Goal: Task Accomplishment & Management: Manage account settings

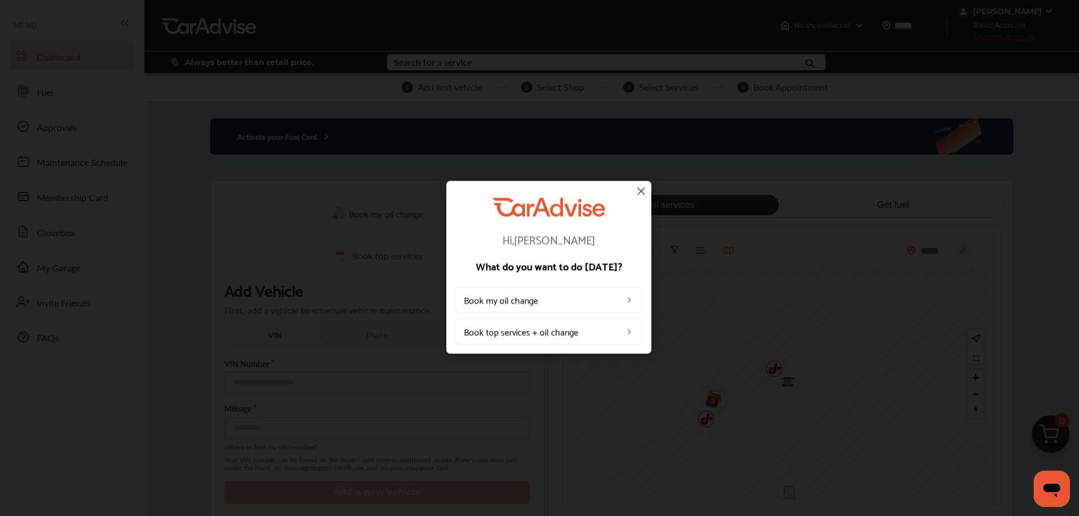
click at [639, 184] on img at bounding box center [641, 191] width 14 height 14
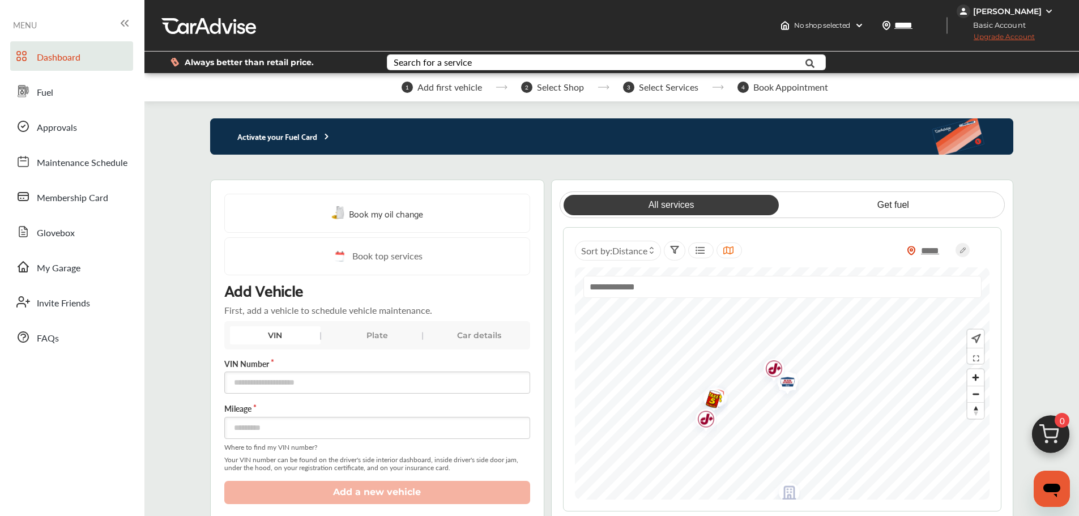
click at [1013, 38] on span "Upgrade Account" at bounding box center [996, 39] width 78 height 14
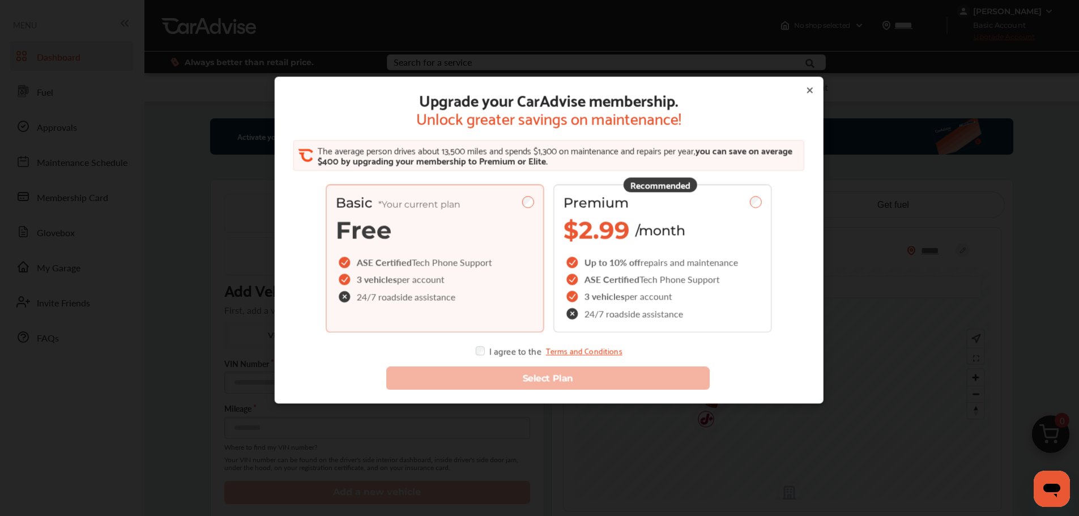
click at [805, 94] on icon at bounding box center [809, 90] width 9 height 9
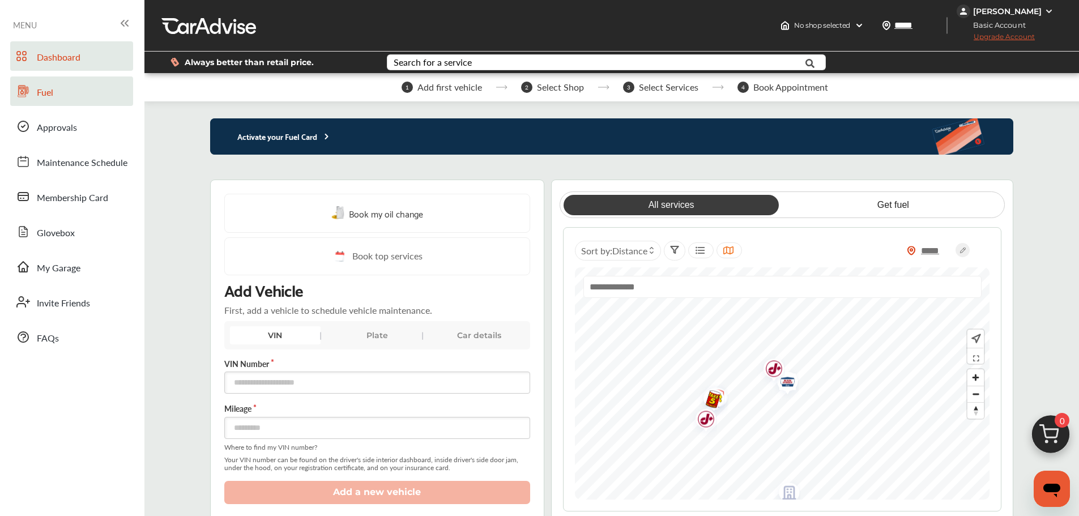
click at [52, 103] on link "Fuel" at bounding box center [71, 90] width 123 height 29
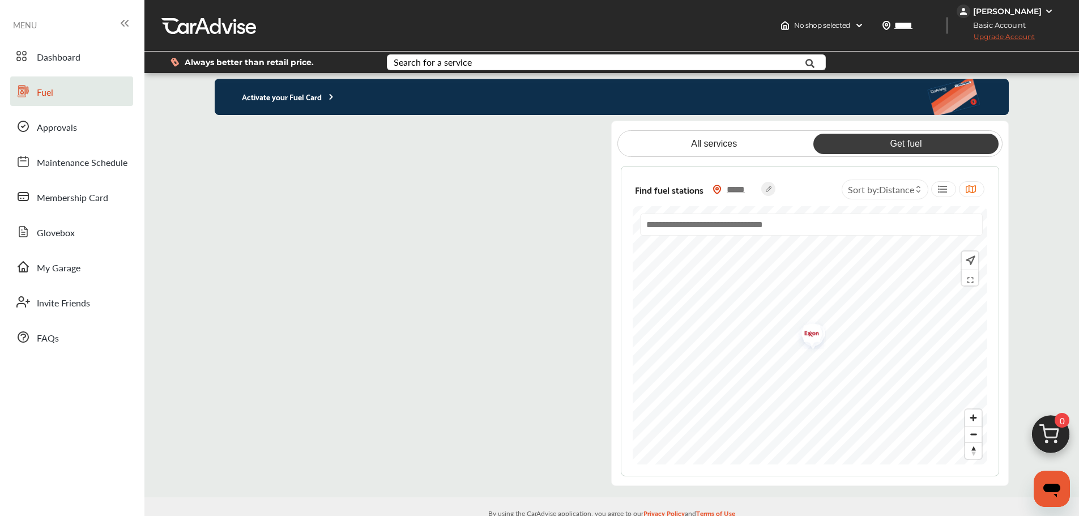
click at [513, 135] on flutter-view at bounding box center [404, 303] width 379 height 365
click at [323, 250] on flutter-view at bounding box center [404, 303] width 379 height 365
click at [234, 135] on flutter-view at bounding box center [404, 303] width 379 height 365
click at [93, 204] on span "Membership Card" at bounding box center [72, 198] width 71 height 15
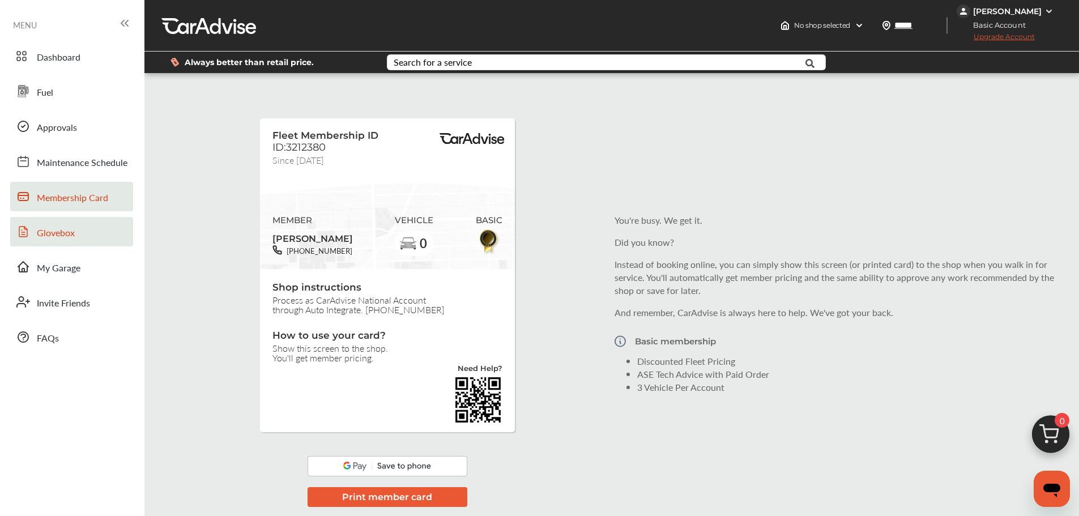
click at [74, 232] on span "Glovebox" at bounding box center [56, 233] width 38 height 15
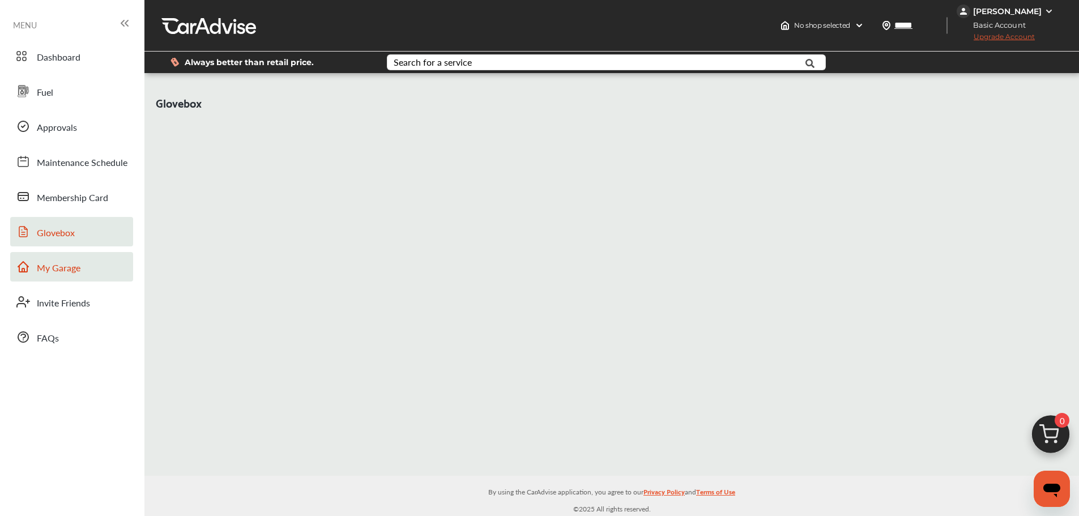
click at [74, 272] on span "My Garage" at bounding box center [59, 268] width 44 height 15
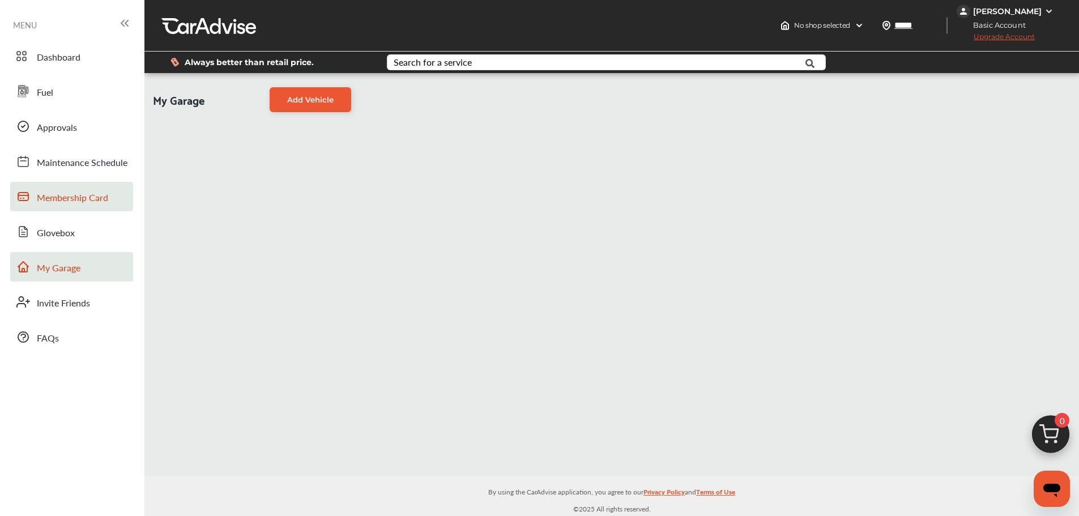
click at [63, 197] on span "Membership Card" at bounding box center [72, 198] width 71 height 15
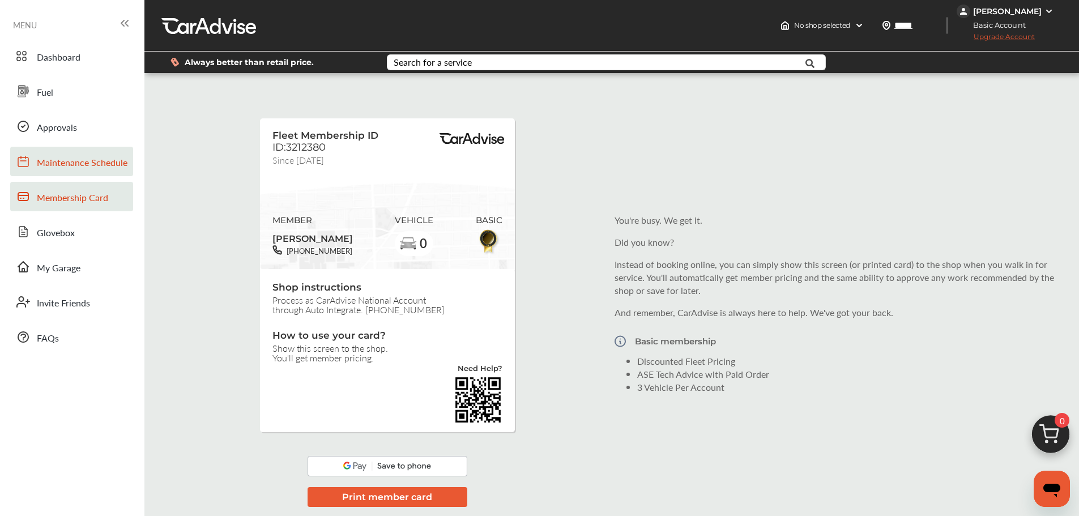
click at [66, 175] on link "Maintenance Schedule" at bounding box center [71, 161] width 123 height 29
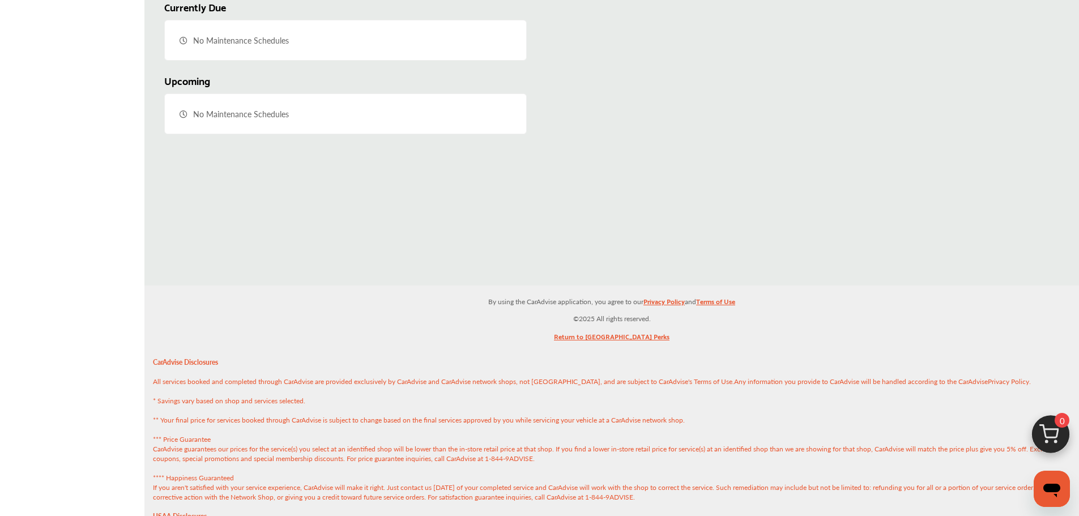
scroll to position [353, 0]
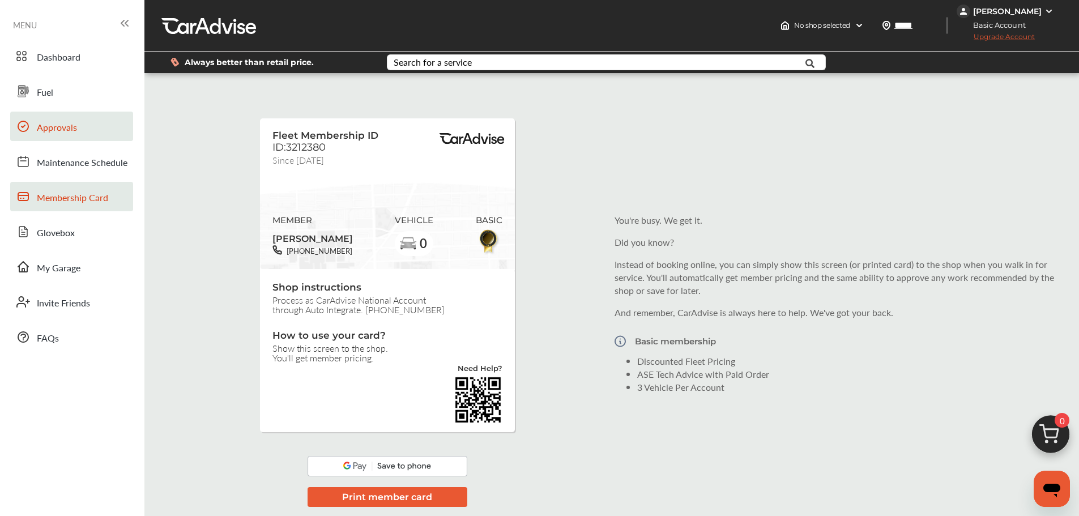
click at [69, 137] on link "Approvals" at bounding box center [71, 126] width 123 height 29
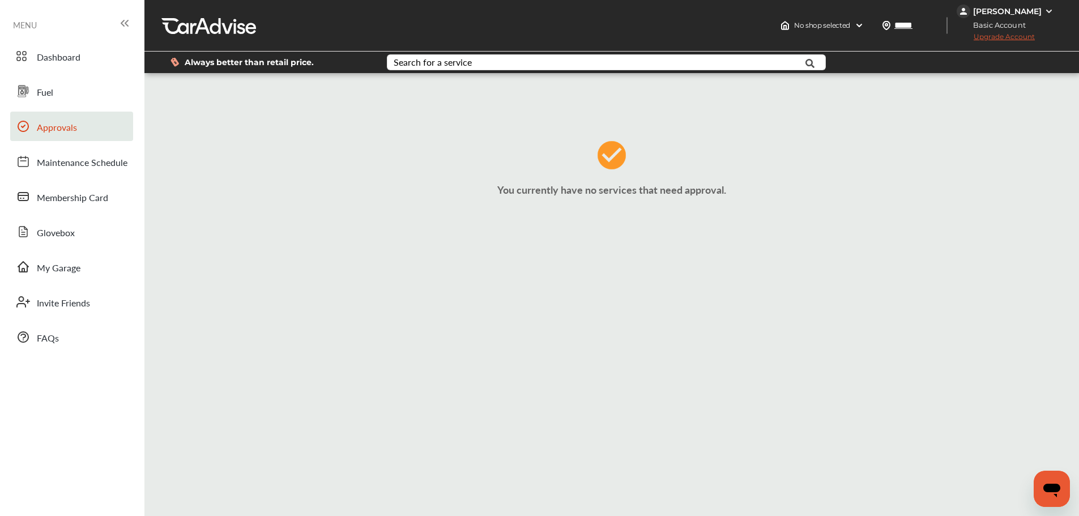
click at [63, 106] on div "Dashboard Fuel Approvals Maintenance Schedule Membership Card Glovebox My Garag…" at bounding box center [72, 196] width 133 height 310
click at [45, 87] on span "Fuel" at bounding box center [45, 93] width 16 height 15
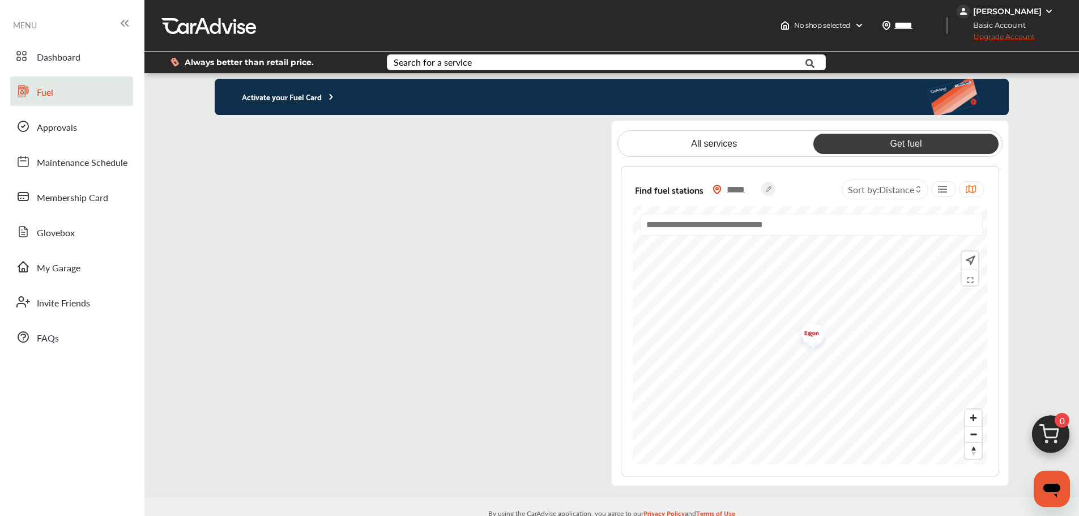
click at [270, 103] on p "Activate your Fuel Card" at bounding box center [275, 96] width 121 height 13
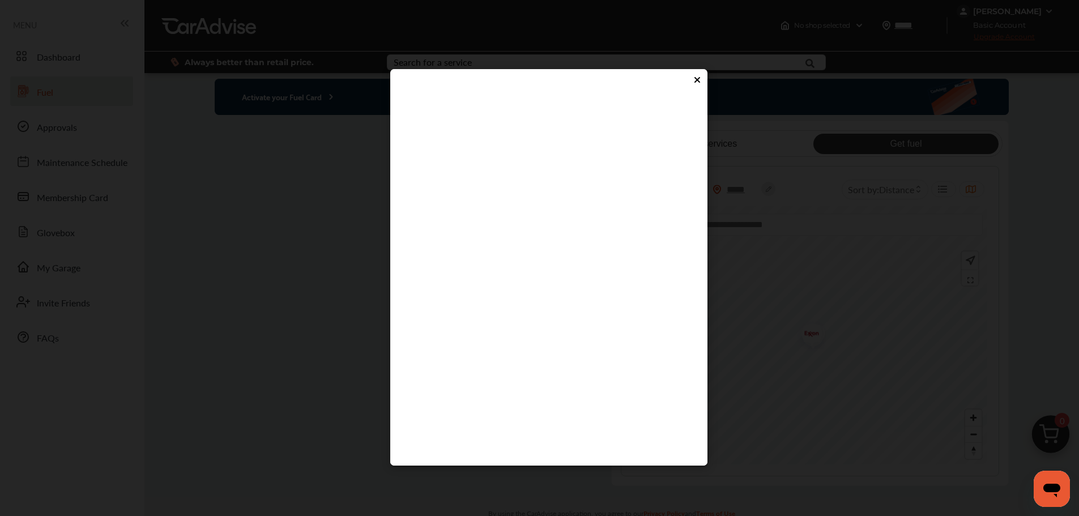
click at [456, 300] on flutter-view at bounding box center [549, 269] width 295 height 340
type input "****"
click at [505, 340] on flutter-view "****" at bounding box center [549, 269] width 295 height 340
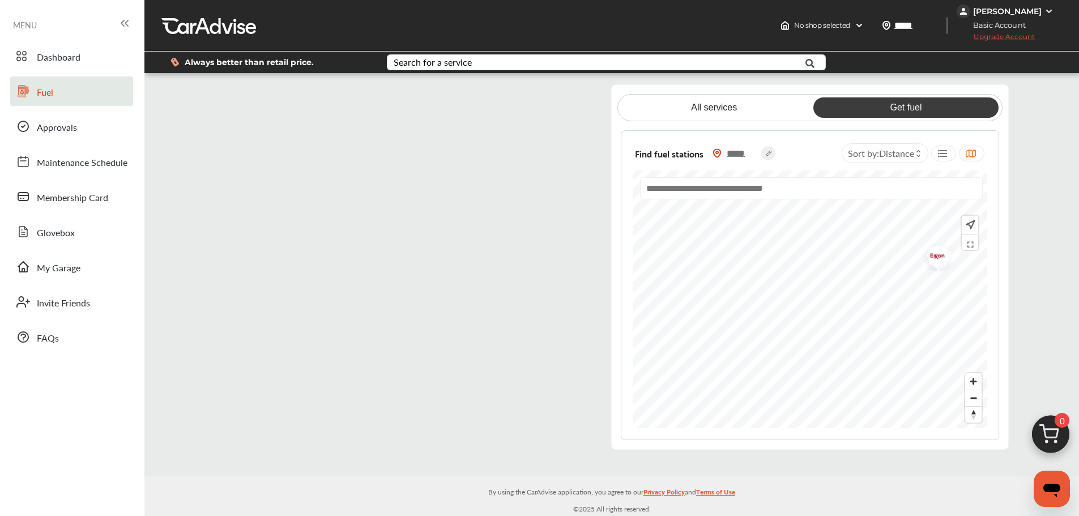
click at [894, 104] on link "Get fuel" at bounding box center [905, 107] width 185 height 20
click at [708, 113] on link "All services" at bounding box center [713, 107] width 185 height 20
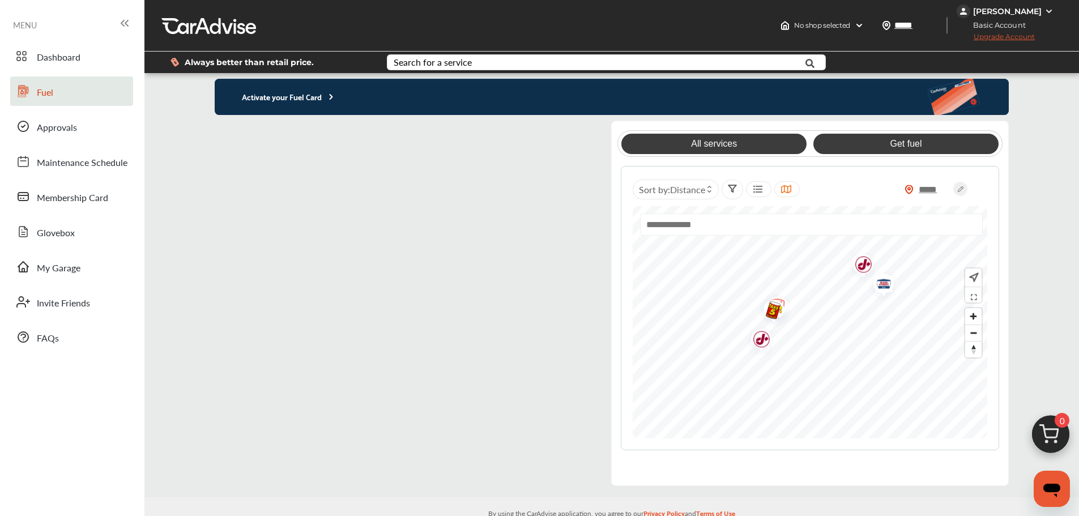
click at [852, 141] on link "Get fuel" at bounding box center [905, 144] width 185 height 20
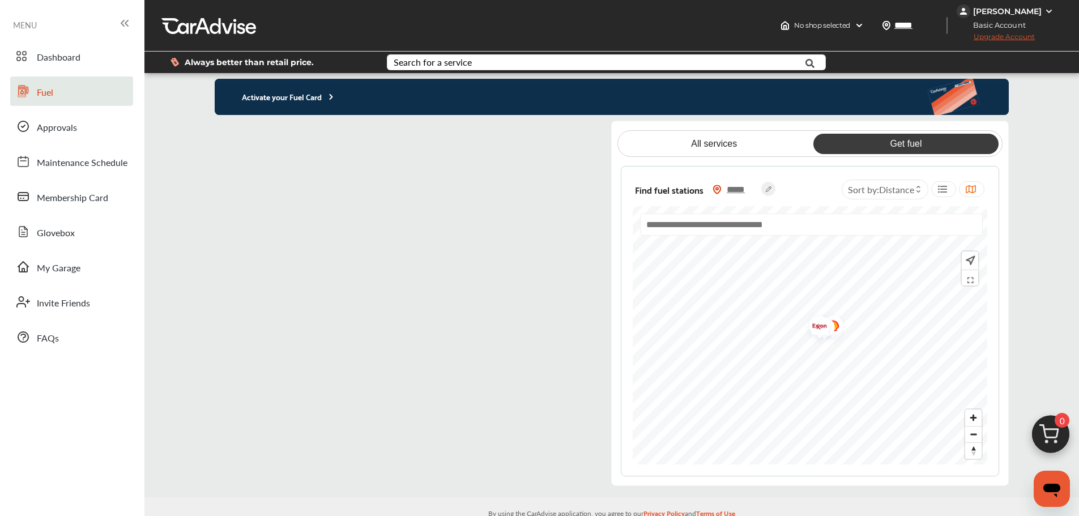
drag, startPoint x: 741, startPoint y: 187, endPoint x: 746, endPoint y: 188, distance: 5.8
click at [741, 187] on input "*****" at bounding box center [742, 190] width 40 height 12
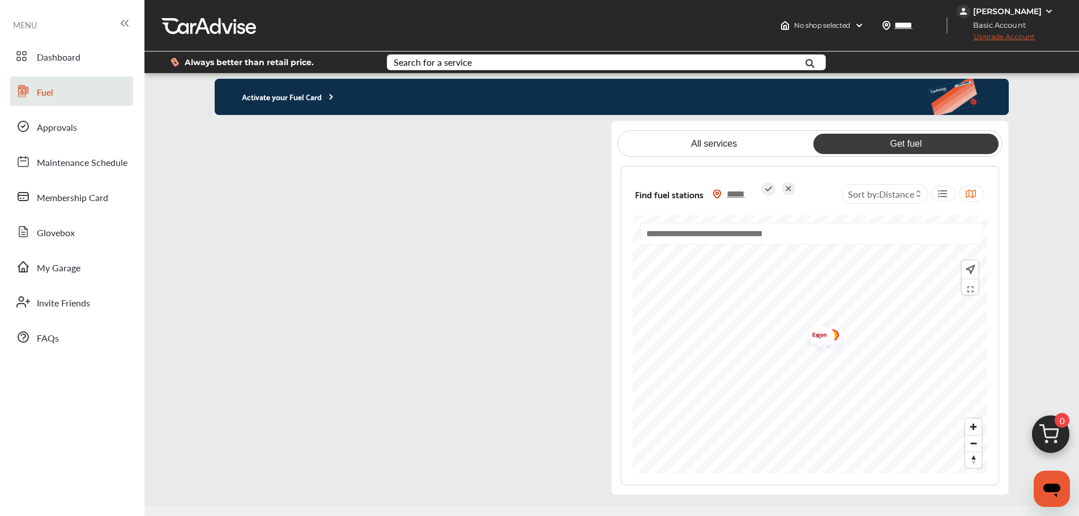
click at [751, 191] on input "*****" at bounding box center [742, 194] width 40 height 12
type input "*****"
click at [768, 188] on icon at bounding box center [768, 189] width 14 height 14
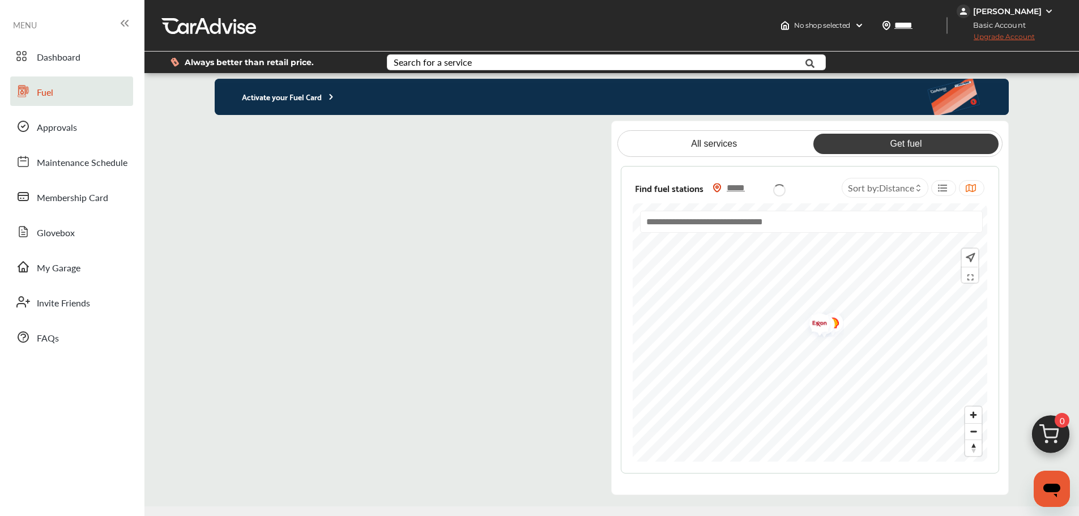
type input "*****"
click at [744, 190] on input "*****" at bounding box center [742, 190] width 40 height 12
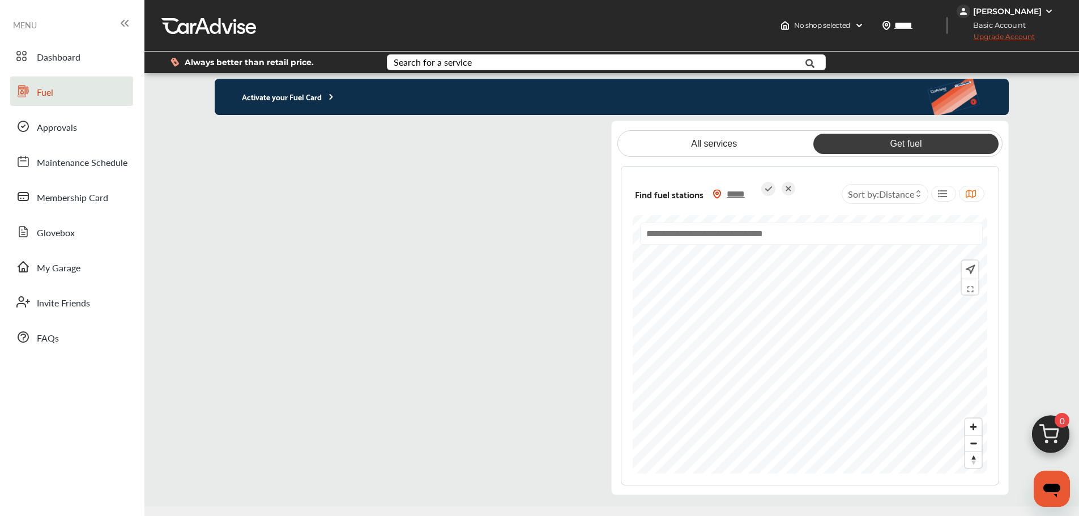
click at [752, 193] on input "*****" at bounding box center [742, 194] width 40 height 12
type input "*****"
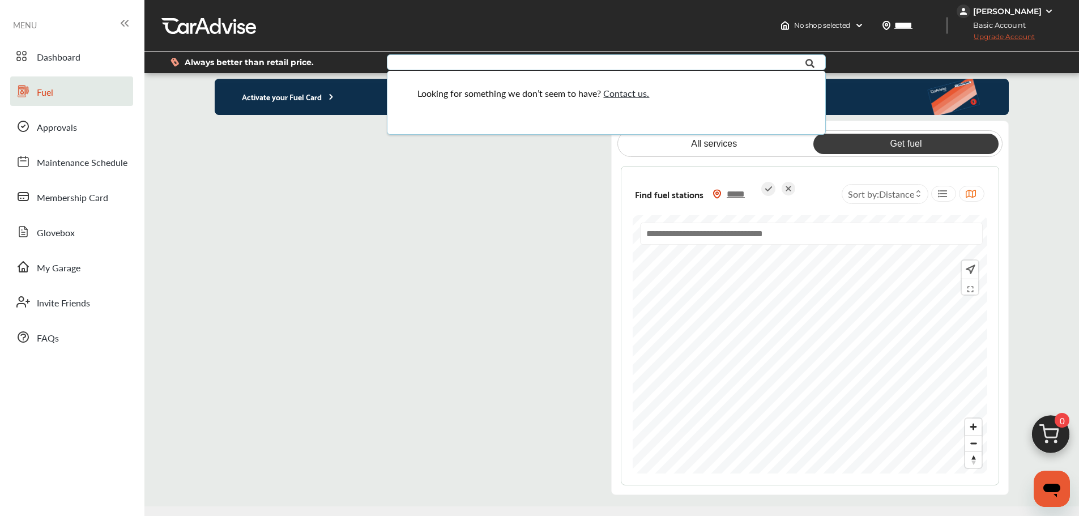
click at [875, 155] on div "All services Get fuel" at bounding box center [809, 143] width 385 height 27
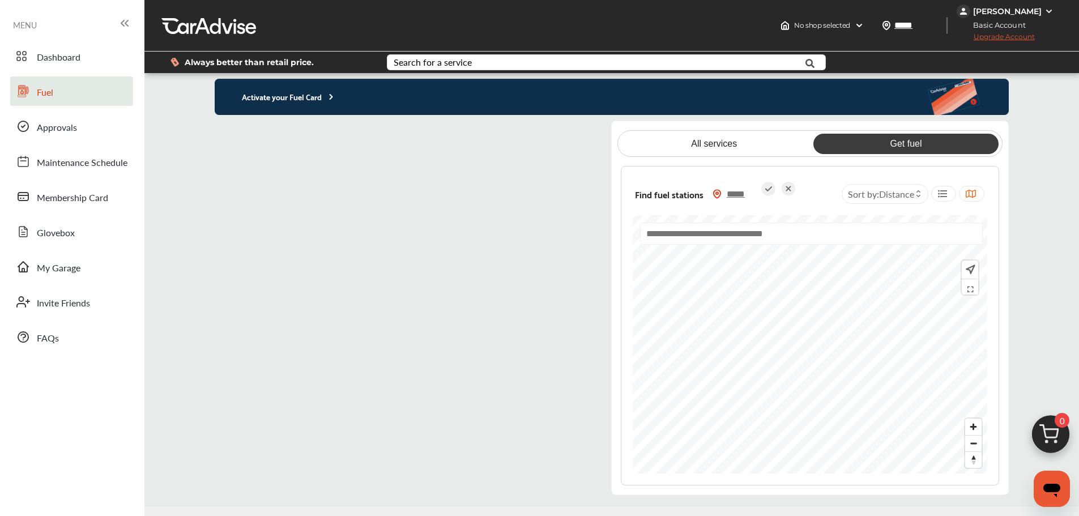
click at [875, 149] on link "Get fuel" at bounding box center [905, 144] width 185 height 20
click at [770, 190] on icon at bounding box center [768, 189] width 14 height 14
type input "*****"
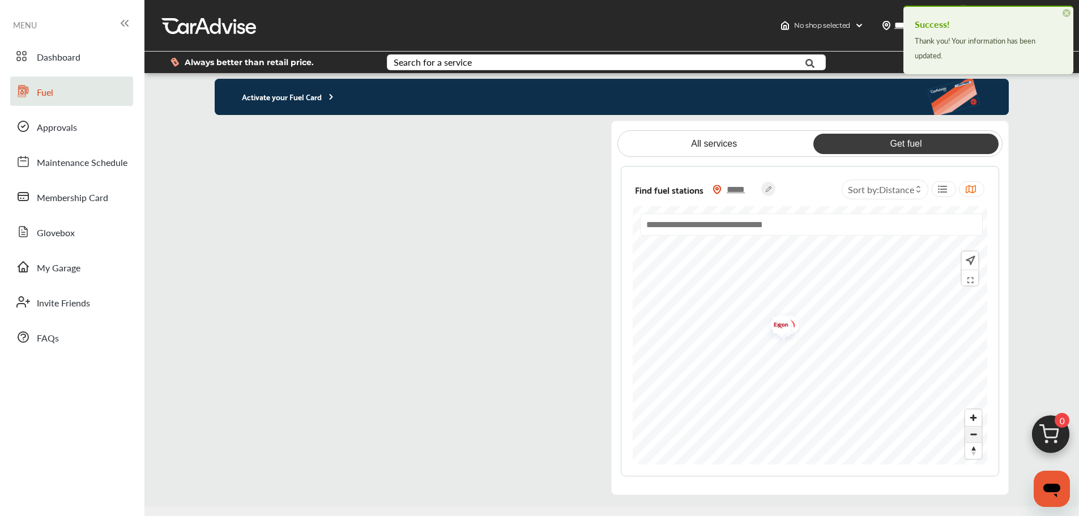
click at [975, 434] on span "Zoom out" at bounding box center [973, 434] width 16 height 16
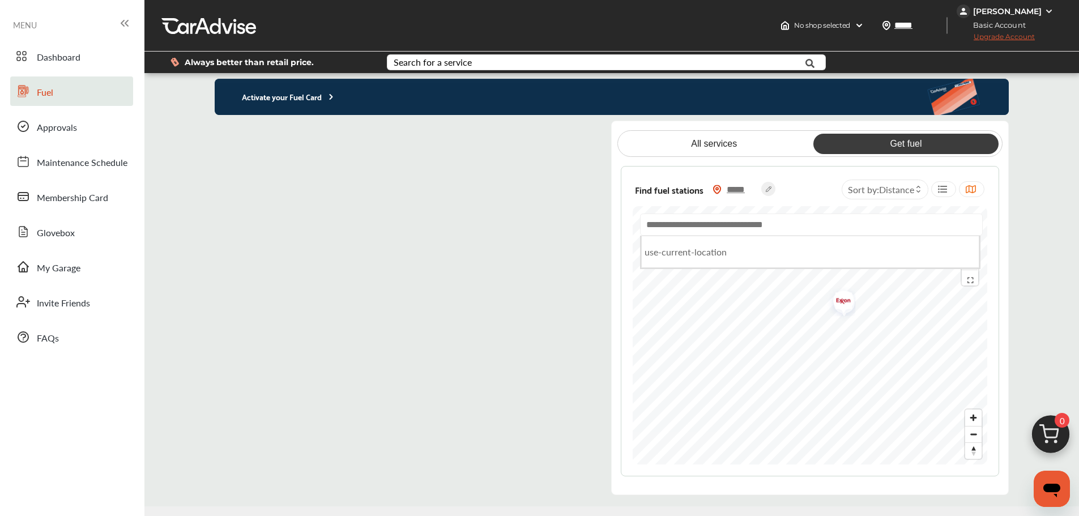
click at [689, 224] on input "text" at bounding box center [811, 225] width 343 height 22
click at [770, 193] on circle at bounding box center [768, 189] width 14 height 14
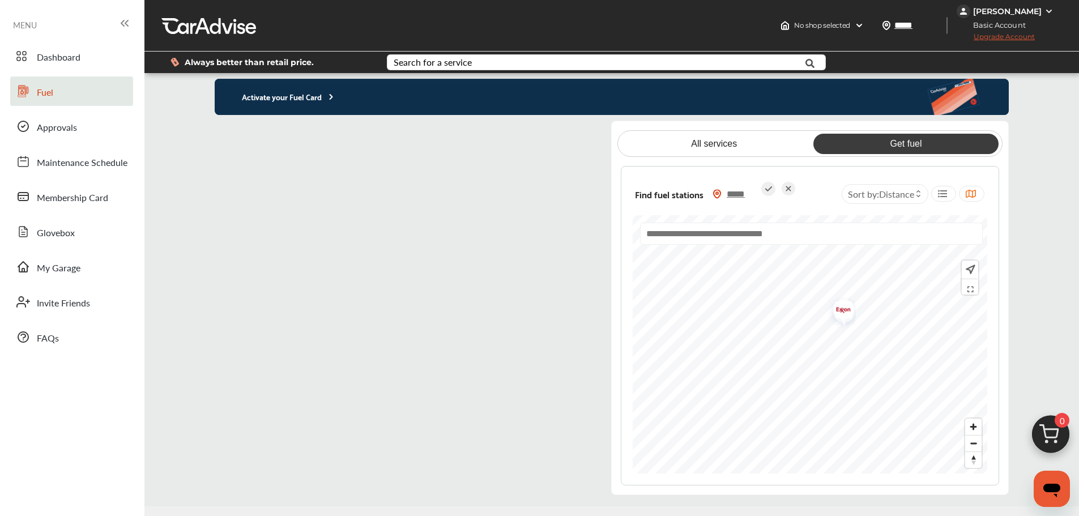
drag, startPoint x: 755, startPoint y: 191, endPoint x: 668, endPoint y: 179, distance: 87.5
click at [668, 179] on div "Find fuel stations *****" at bounding box center [714, 194] width 163 height 32
click at [902, 188] on span "Distance" at bounding box center [896, 193] width 35 height 13
click at [944, 197] on icon at bounding box center [942, 193] width 11 height 9
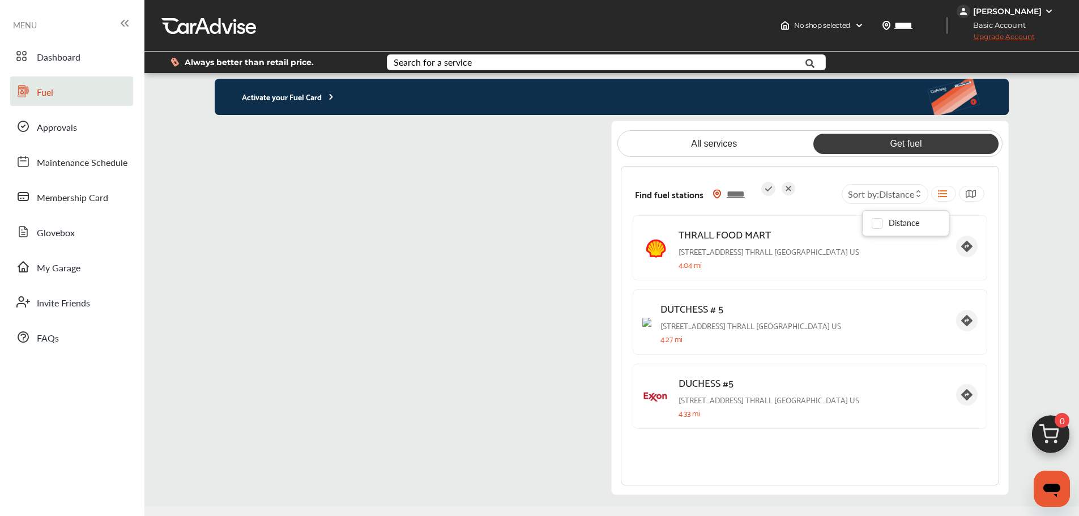
click at [969, 190] on icon at bounding box center [970, 193] width 11 height 9
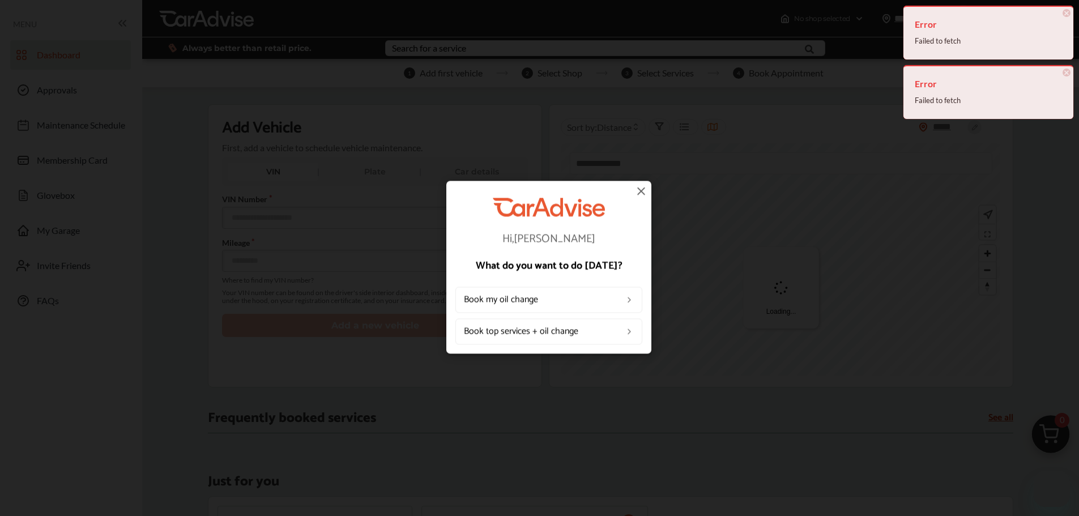
click at [635, 192] on img at bounding box center [641, 191] width 14 height 14
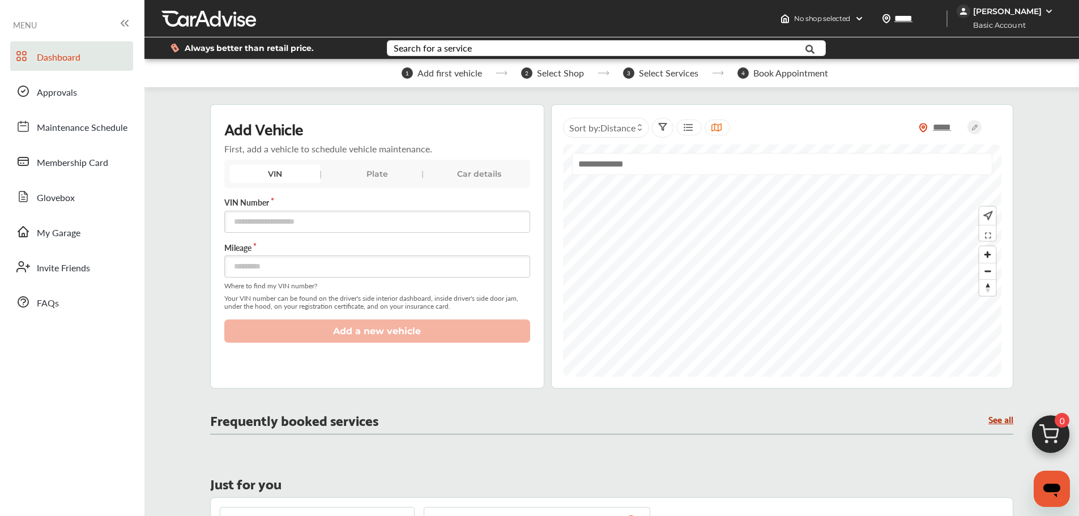
click at [1034, 20] on span "Basic Account" at bounding box center [996, 25] width 76 height 12
click at [1035, 5] on div "[PERSON_NAME]" at bounding box center [1007, 12] width 100 height 14
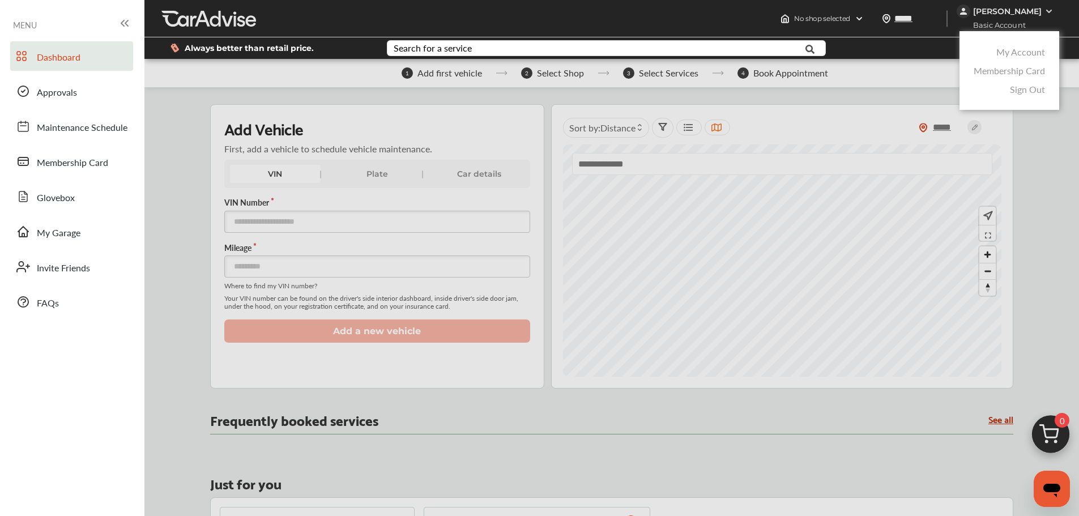
click at [1013, 56] on link "My Account" at bounding box center [1020, 51] width 49 height 13
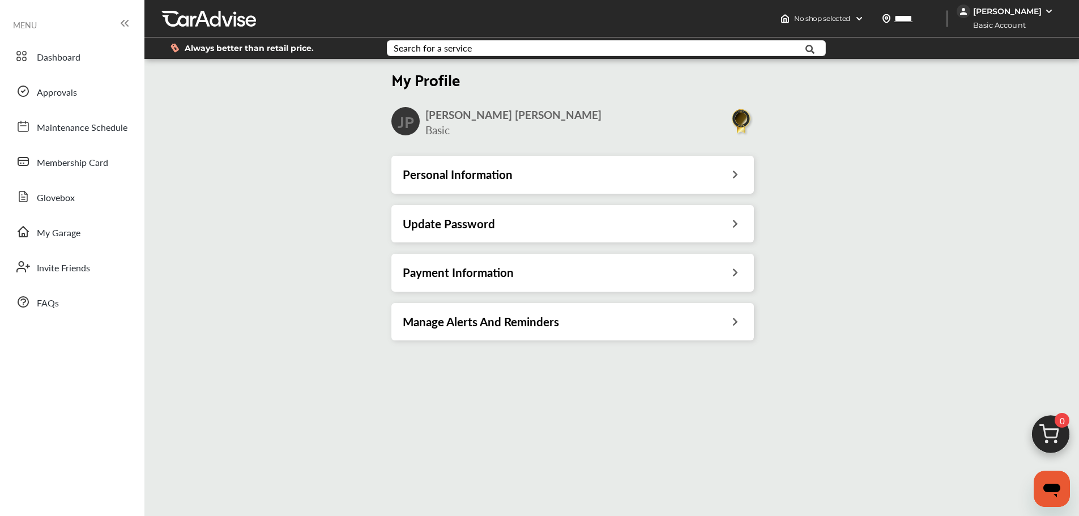
click at [1041, 9] on div "[PERSON_NAME]" at bounding box center [1007, 11] width 69 height 10
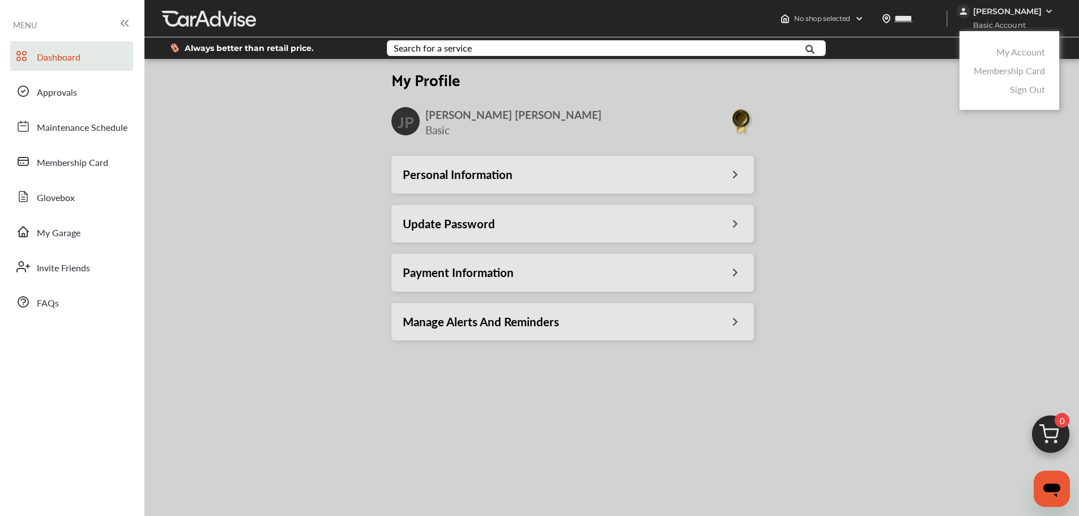
click at [27, 63] on div at bounding box center [23, 58] width 14 height 19
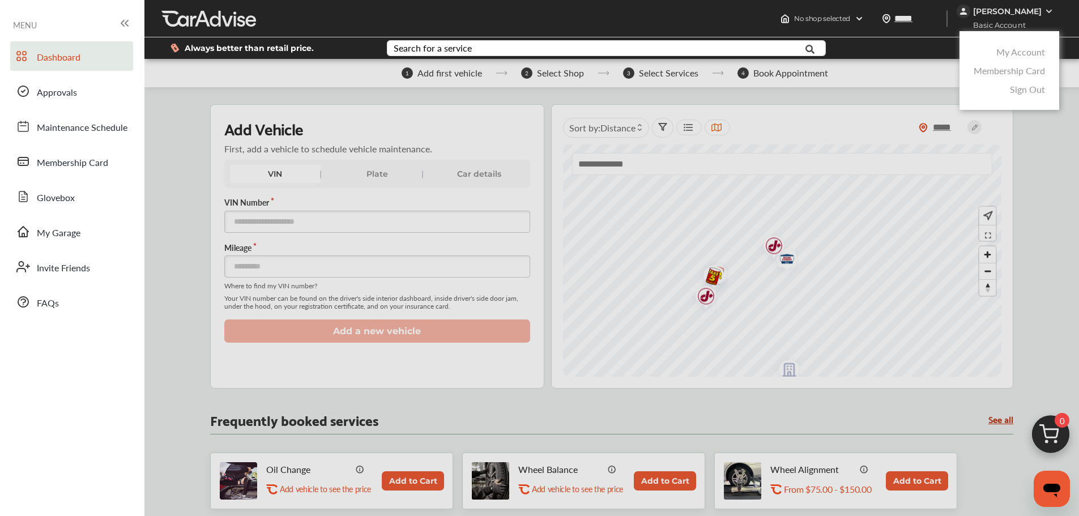
click at [116, 20] on div "MENU" at bounding box center [72, 24] width 118 height 16
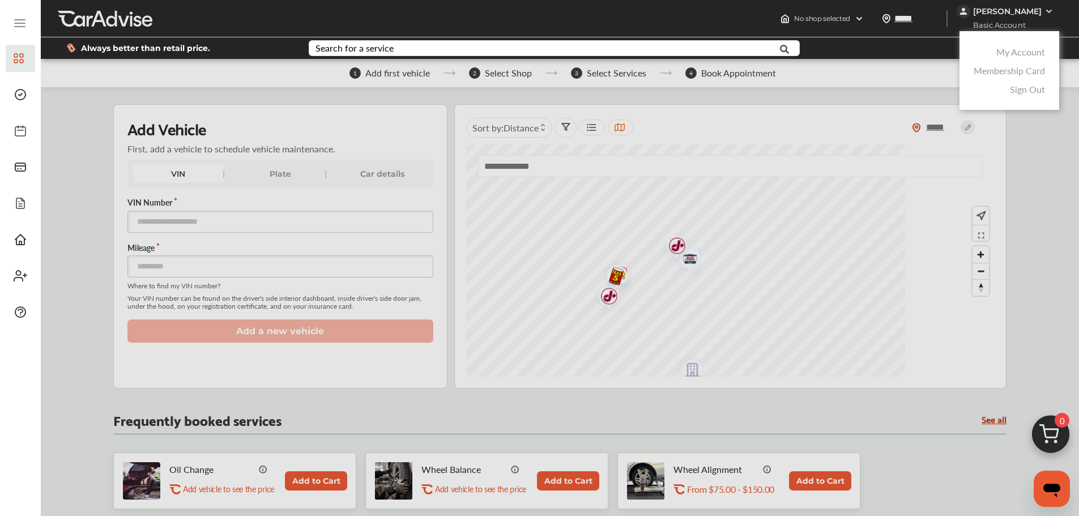
click at [19, 14] on div at bounding box center [20, 25] width 29 height 22
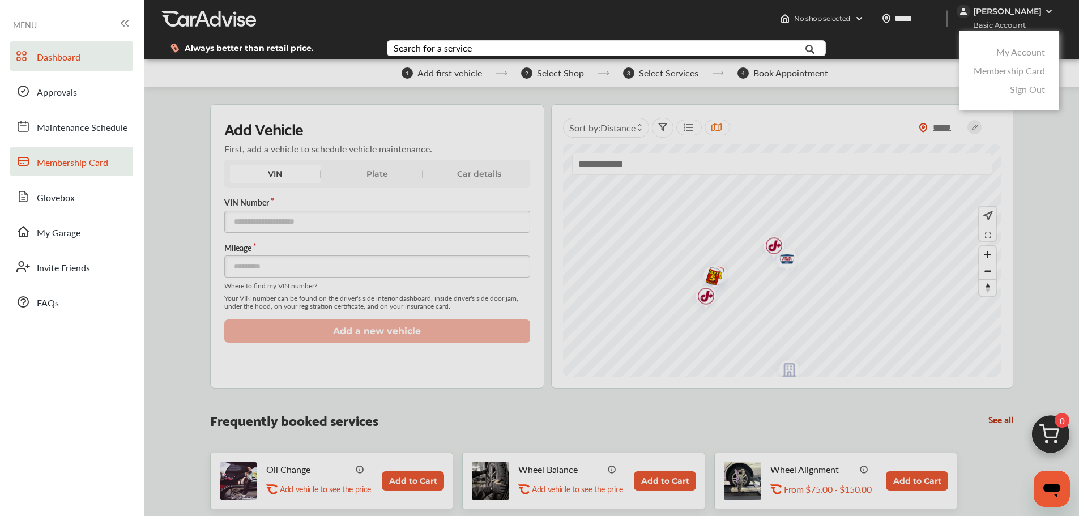
click at [97, 168] on span "Membership Card" at bounding box center [72, 163] width 71 height 15
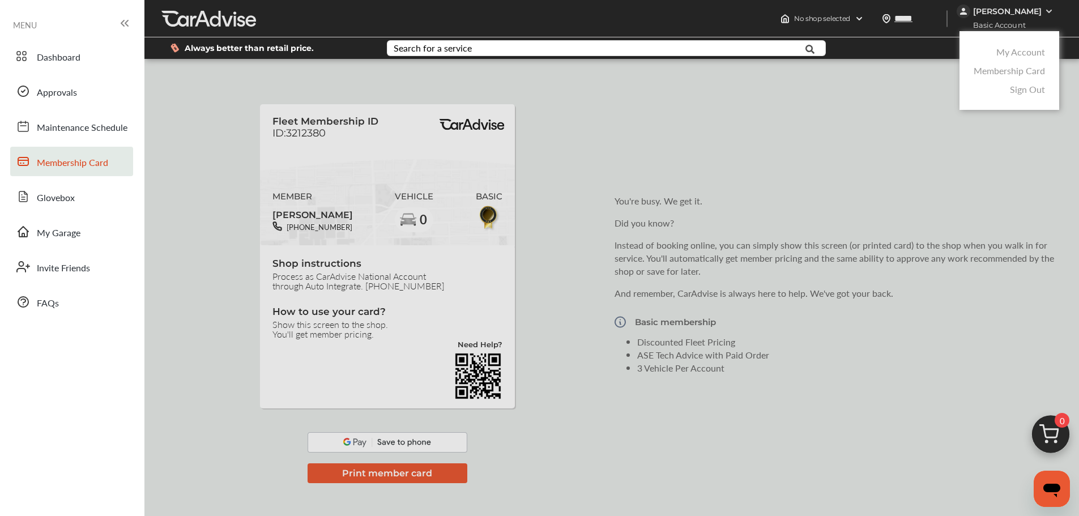
click at [1012, 48] on link "My Account" at bounding box center [1020, 51] width 49 height 13
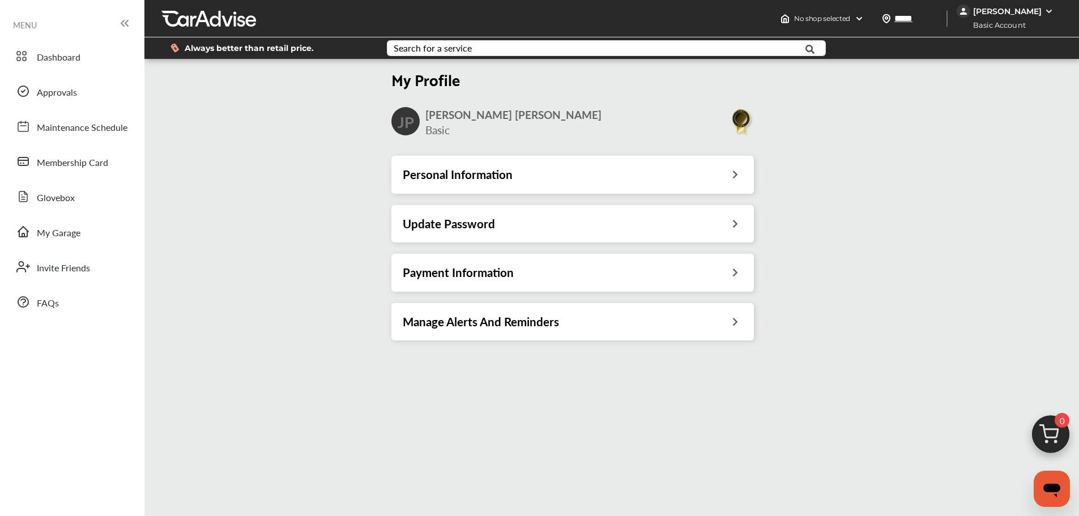
click at [527, 181] on div "Personal Information" at bounding box center [573, 174] width 340 height 15
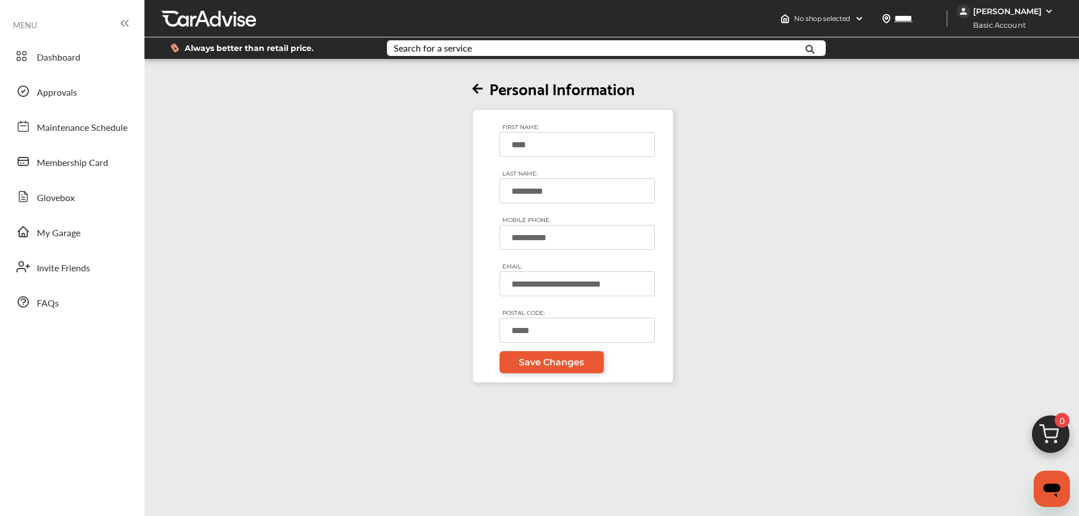
click at [475, 84] on icon at bounding box center [477, 89] width 10 height 12
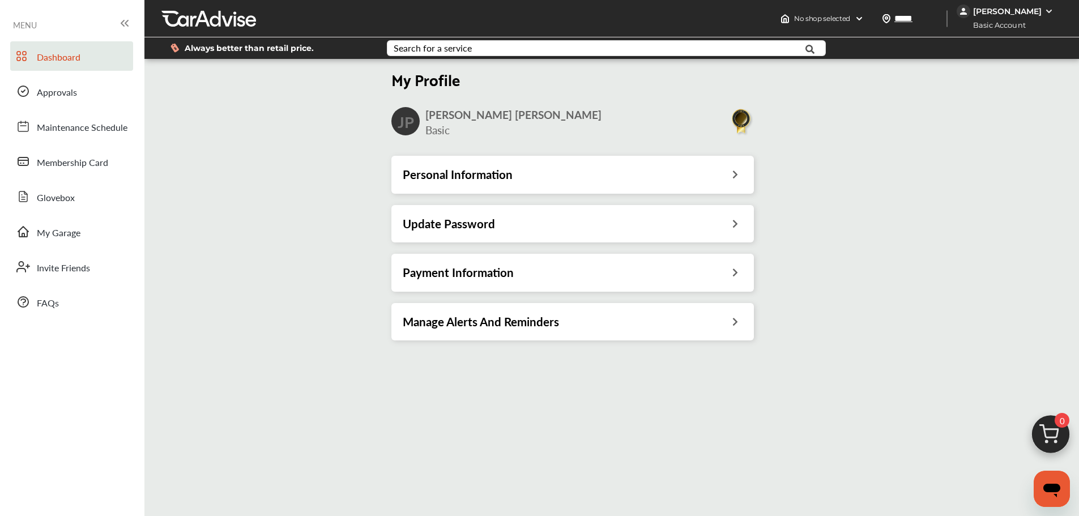
click at [35, 49] on link "Dashboard" at bounding box center [71, 55] width 123 height 29
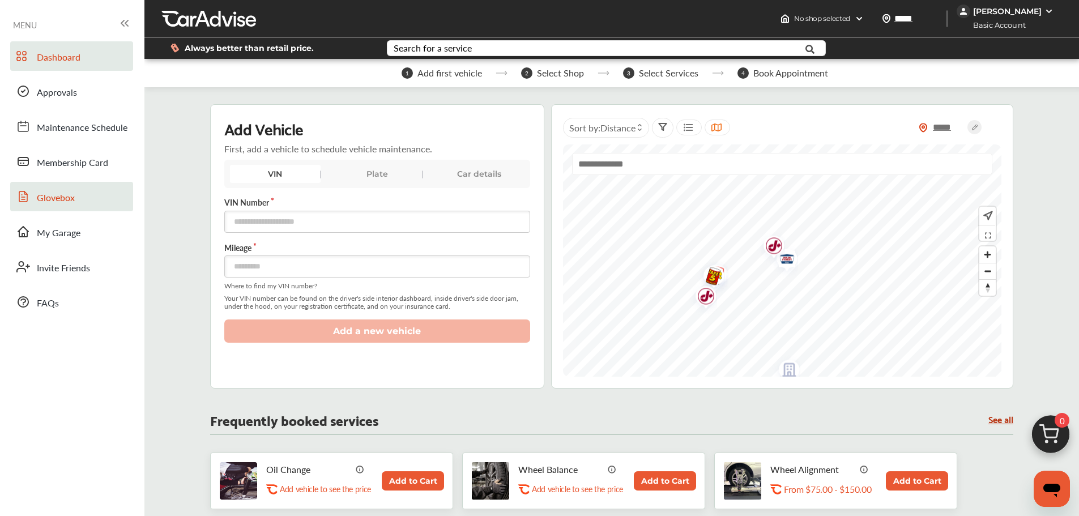
click at [50, 202] on span "Glovebox" at bounding box center [56, 198] width 38 height 15
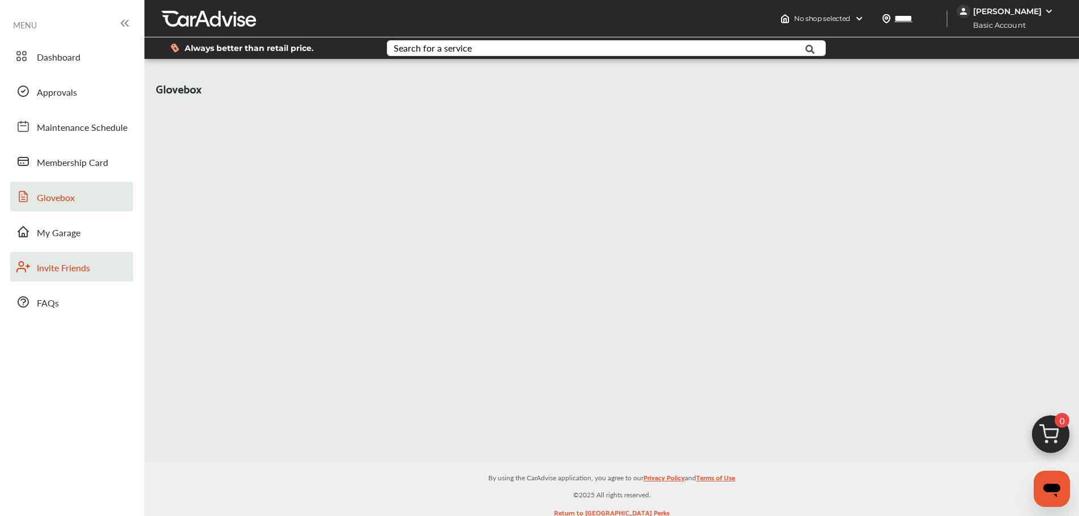
click at [48, 278] on link "Invite Friends" at bounding box center [71, 266] width 123 height 29
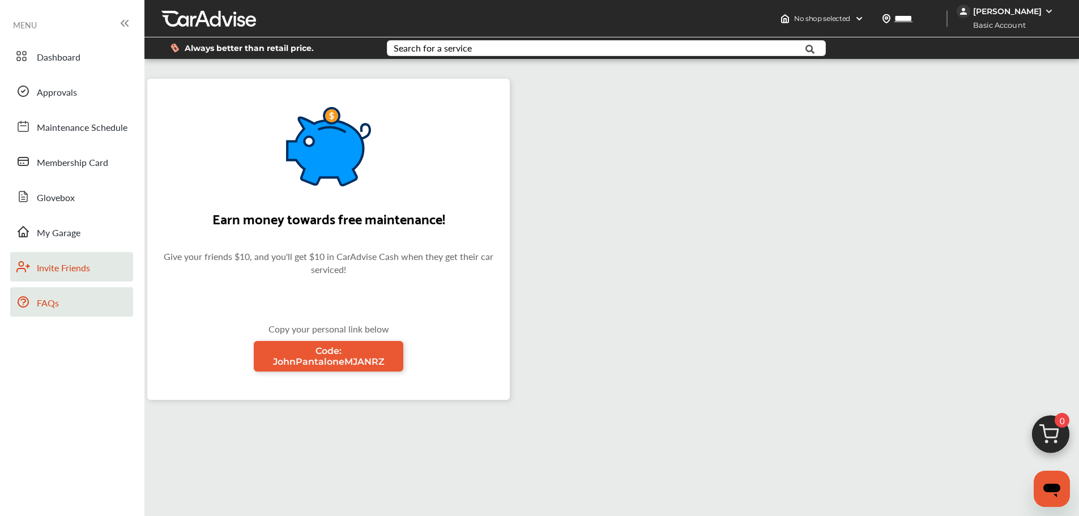
click at [48, 304] on span "FAQs" at bounding box center [48, 303] width 22 height 15
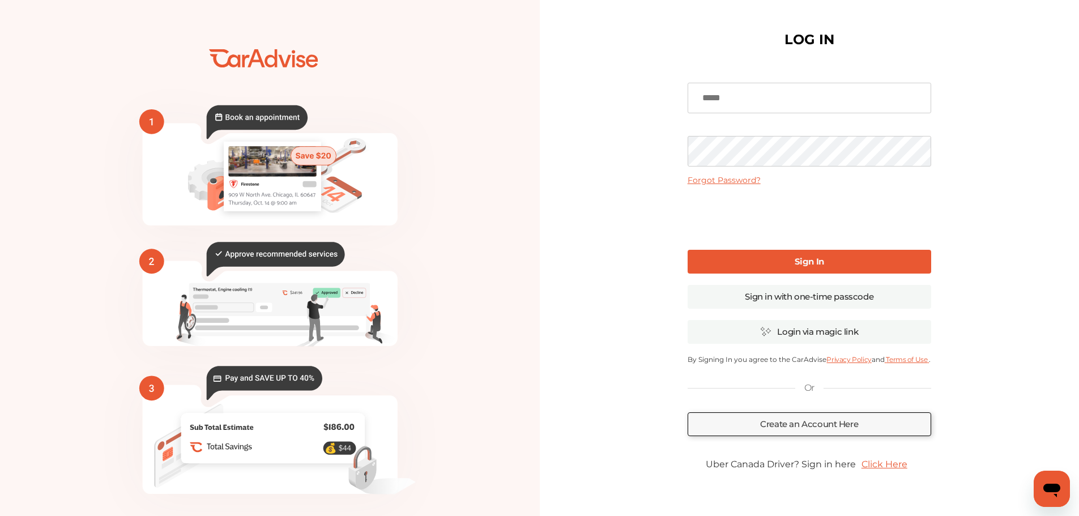
click at [702, 100] on input at bounding box center [810, 98] width 244 height 31
type input "**********"
click at [753, 265] on link "Sign In" at bounding box center [810, 262] width 244 height 24
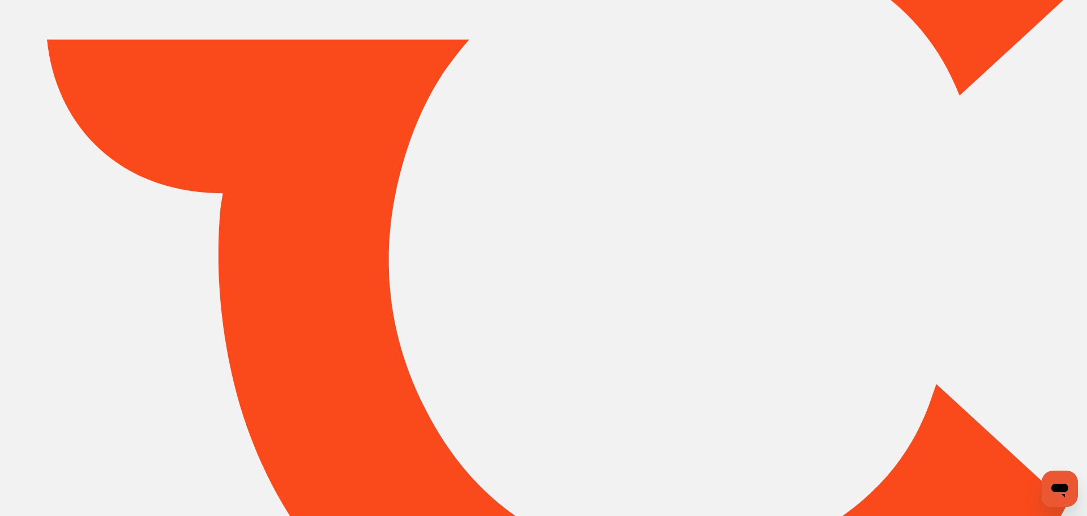
type input "*****"
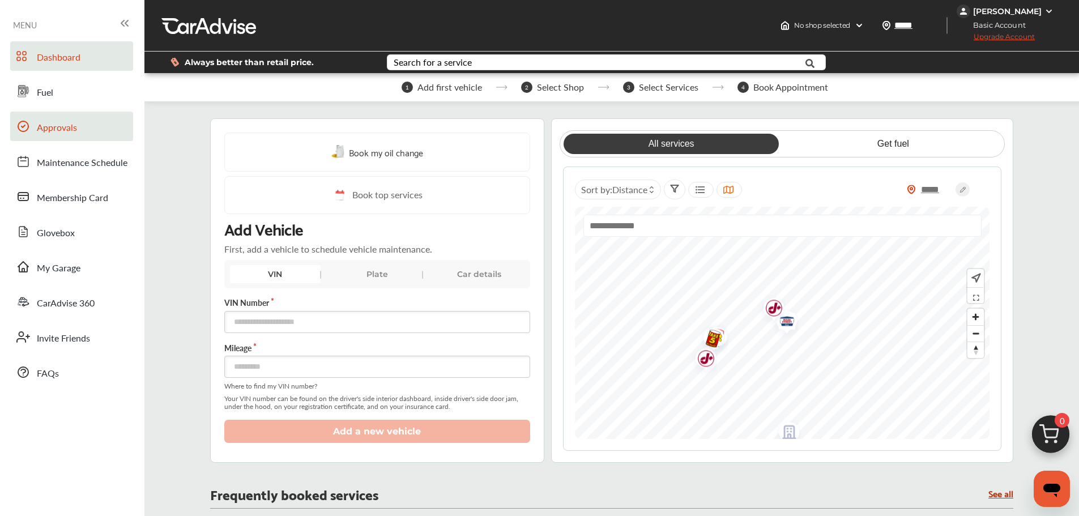
click at [58, 134] on span "Approvals" at bounding box center [57, 128] width 40 height 15
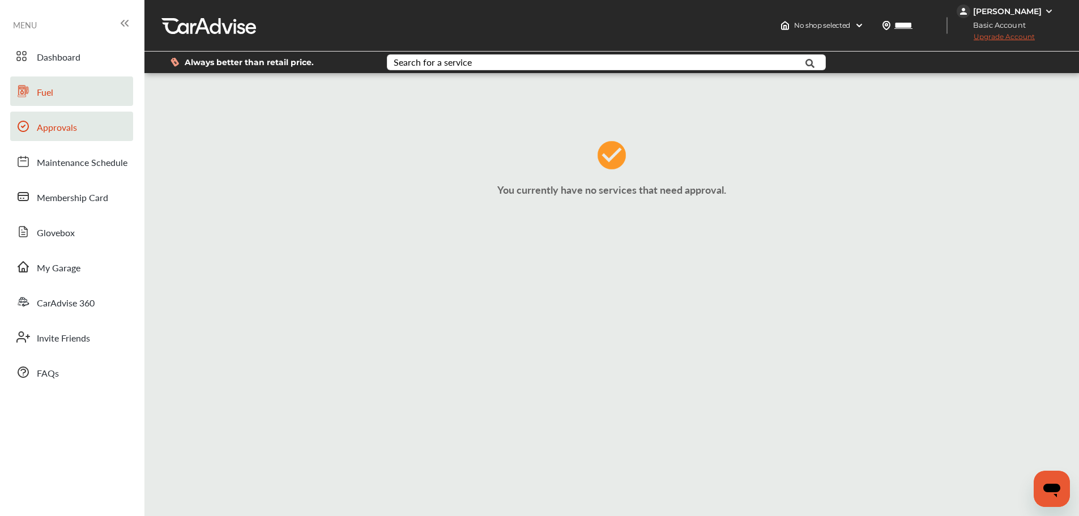
click at [39, 95] on span "Fuel" at bounding box center [45, 93] width 16 height 15
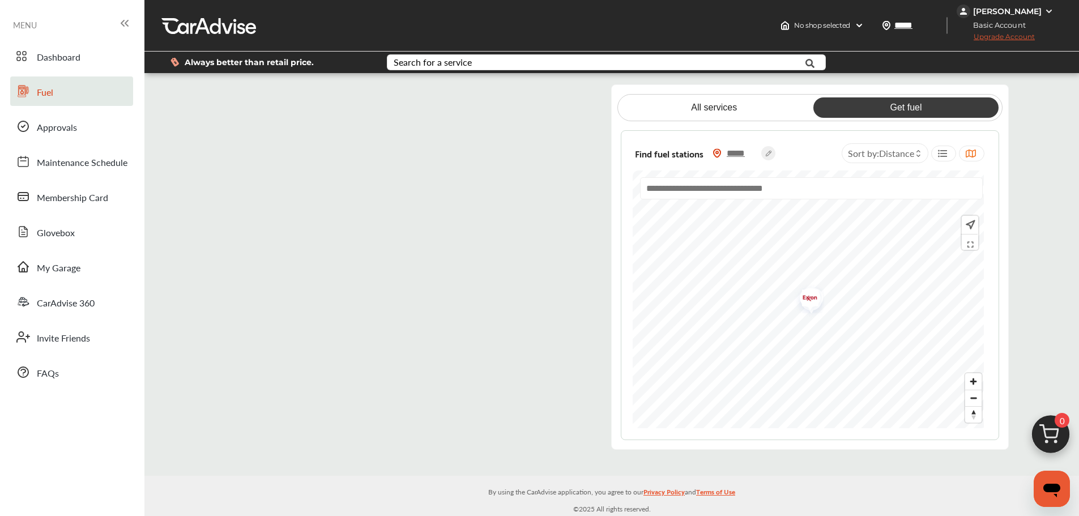
click at [538, 95] on flutter-view at bounding box center [402, 266] width 375 height 365
click at [231, 96] on flutter-view at bounding box center [402, 266] width 375 height 365
click at [1005, 39] on span "Upgrade Account" at bounding box center [996, 39] width 78 height 14
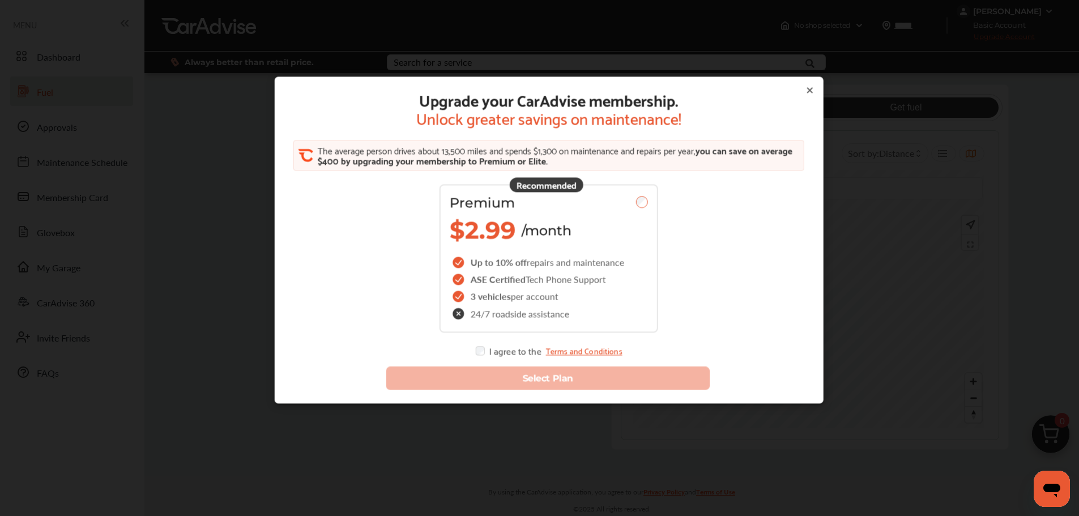
click at [807, 92] on icon at bounding box center [809, 90] width 5 height 5
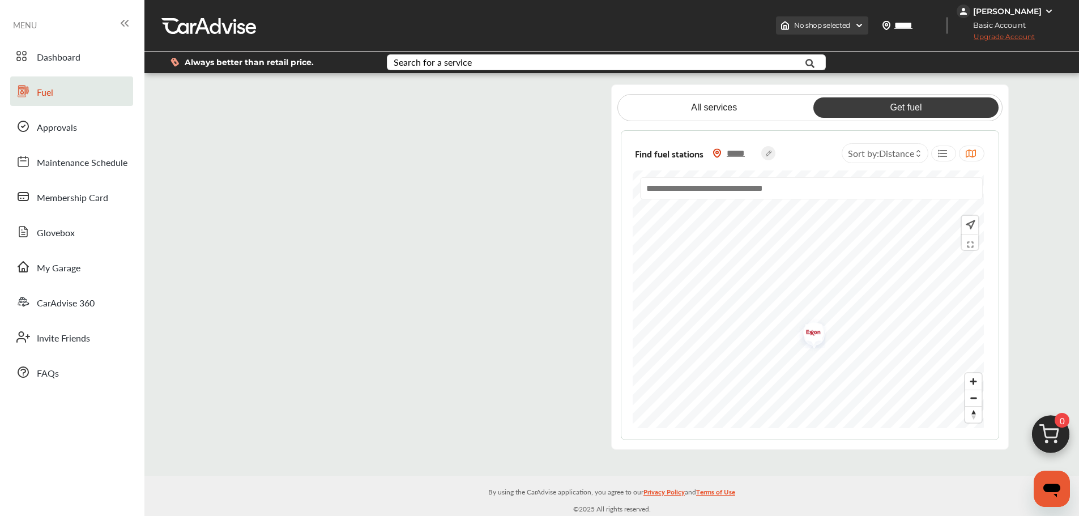
click at [808, 29] on span "No shop selected" at bounding box center [822, 25] width 56 height 9
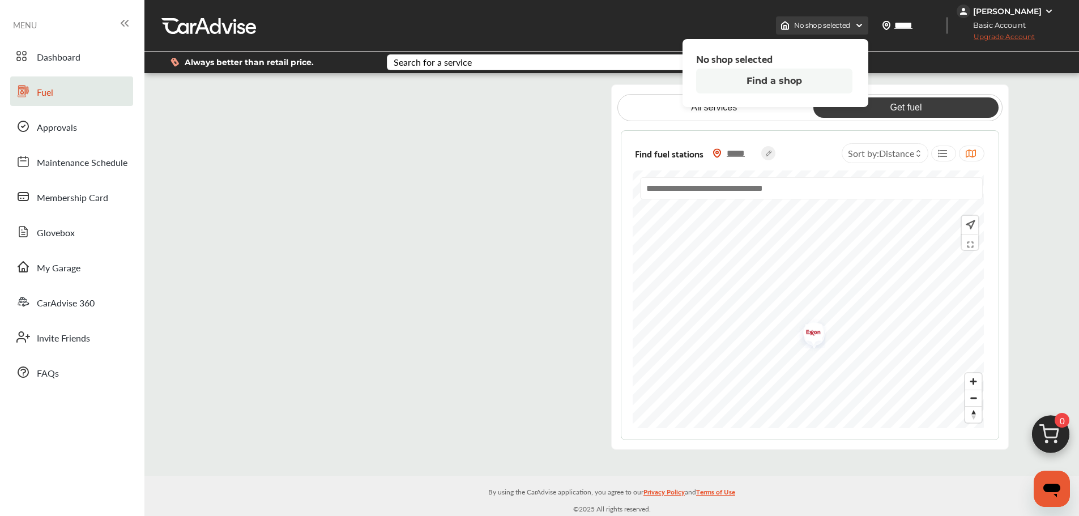
click at [808, 29] on span "No shop selected" at bounding box center [822, 25] width 56 height 9
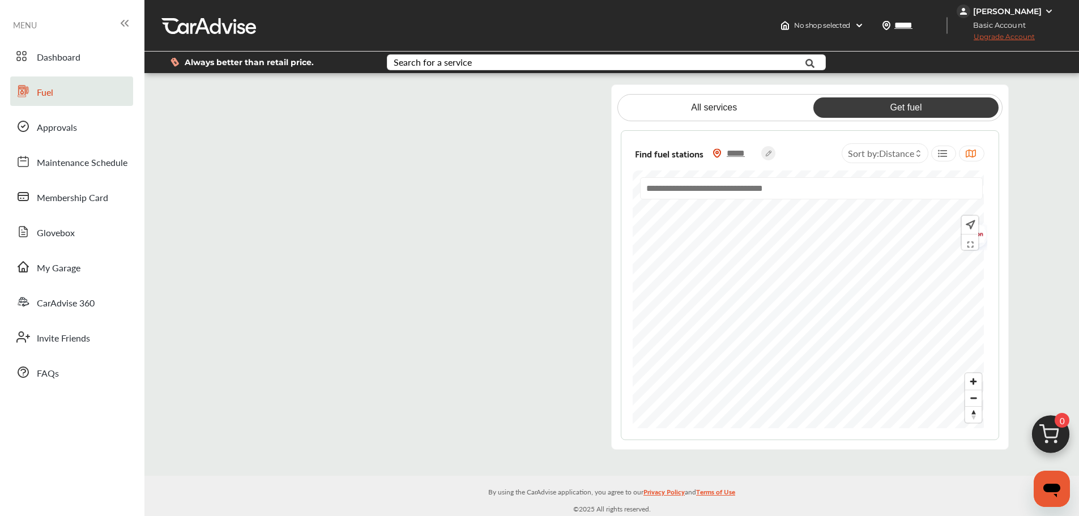
click at [902, 159] on span "Distance" at bounding box center [896, 153] width 35 height 13
click at [899, 189] on div "Distance" at bounding box center [898, 182] width 87 height 26
click at [899, 183] on span "Distance" at bounding box center [896, 183] width 31 height 10
drag, startPoint x: 860, startPoint y: 182, endPoint x: 881, endPoint y: 186, distance: 20.8
click at [861, 182] on div "Distance" at bounding box center [898, 182] width 87 height 26
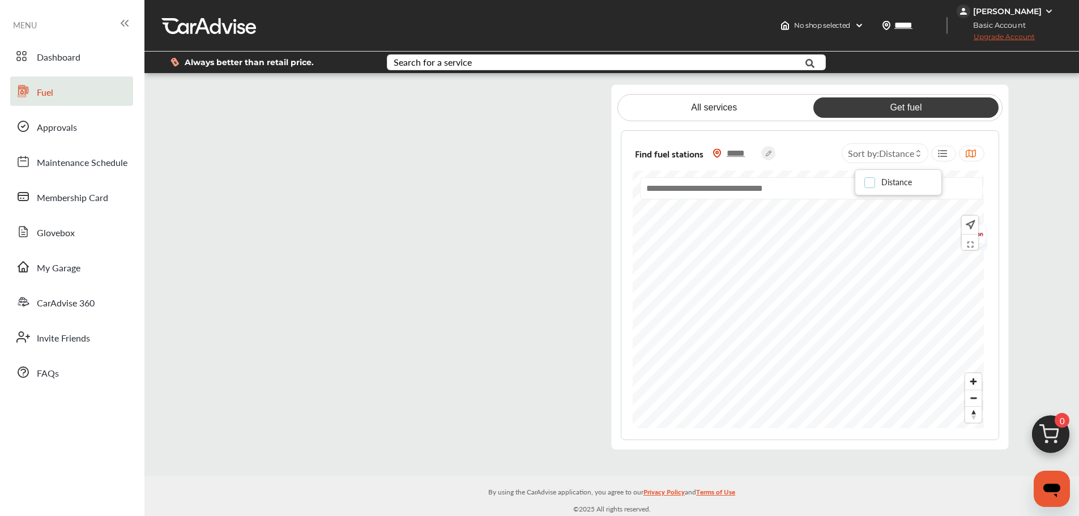
click at [881, 186] on div at bounding box center [872, 183] width 17 height 10
click at [490, 126] on flutter-view at bounding box center [402, 266] width 375 height 365
click at [363, 310] on flutter-view at bounding box center [402, 266] width 375 height 365
click at [383, 388] on flutter-view at bounding box center [402, 266] width 375 height 365
click at [385, 379] on flutter-view at bounding box center [402, 266] width 375 height 365
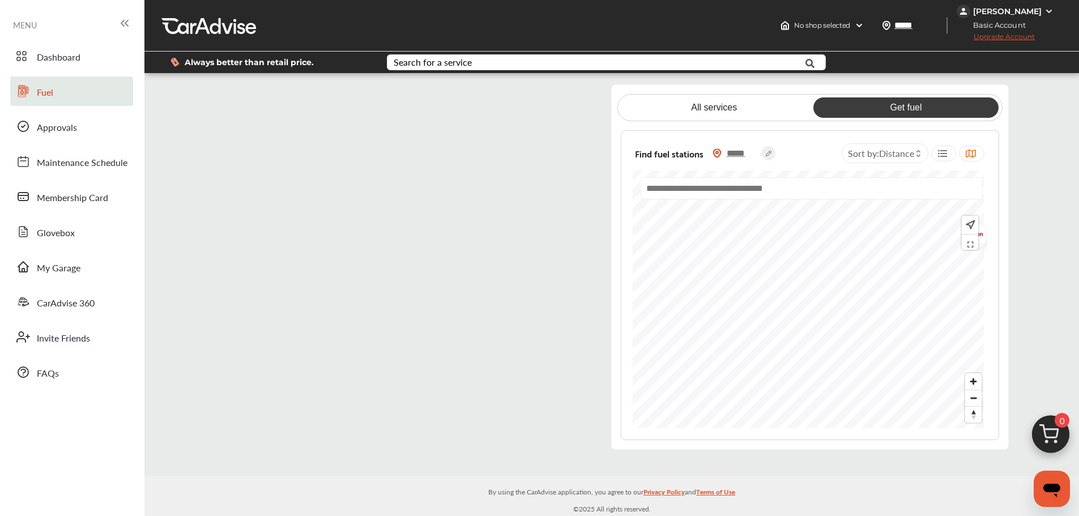
click at [381, 417] on flutter-view at bounding box center [402, 266] width 375 height 365
click at [562, 386] on flutter-view at bounding box center [402, 266] width 375 height 365
